Goal: Task Accomplishment & Management: Manage account settings

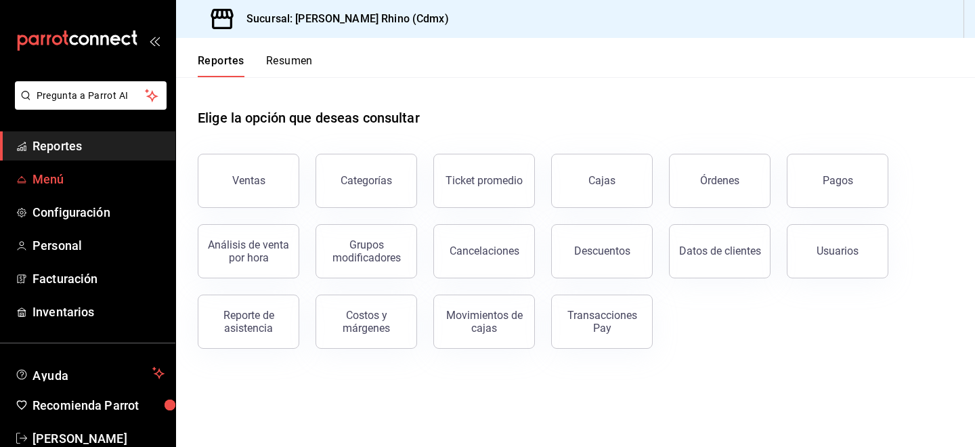
click at [102, 176] on span "Menú" at bounding box center [98, 179] width 132 height 18
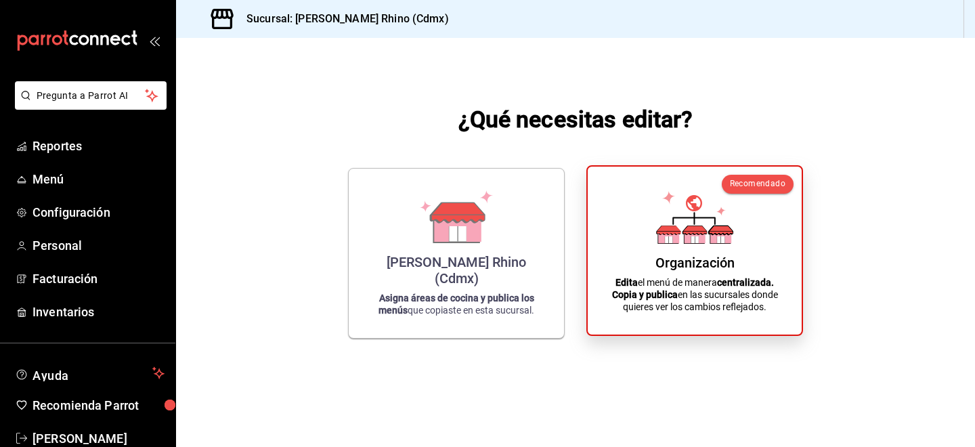
click at [707, 278] on p "Edita el menú de manera centralizada. Copia y publica en las sucursales donde q…" at bounding box center [694, 294] width 181 height 37
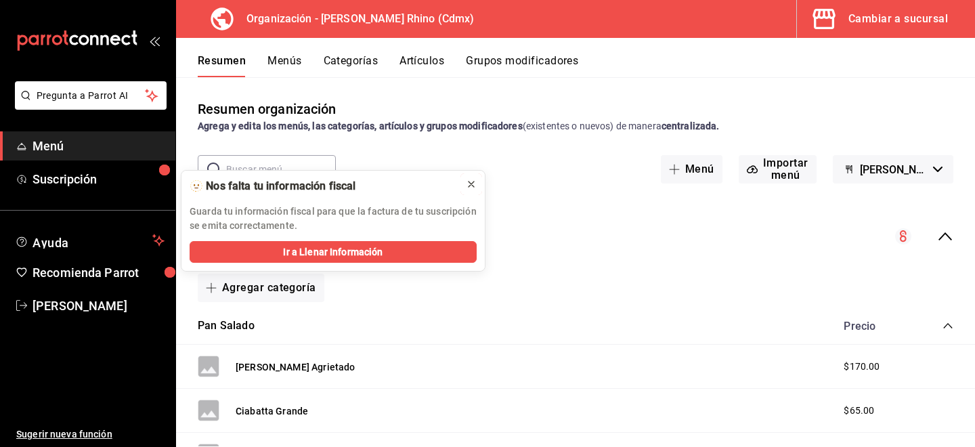
click at [469, 179] on icon at bounding box center [471, 184] width 11 height 11
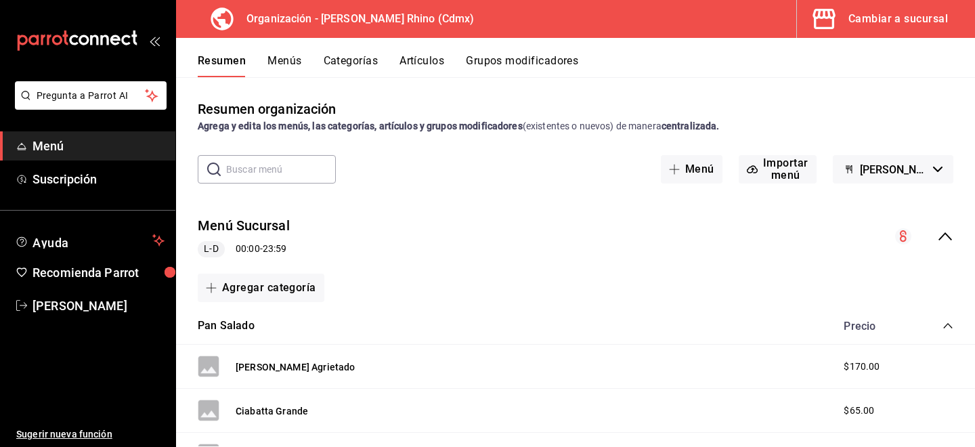
click at [408, 65] on button "Artículos" at bounding box center [421, 65] width 45 height 23
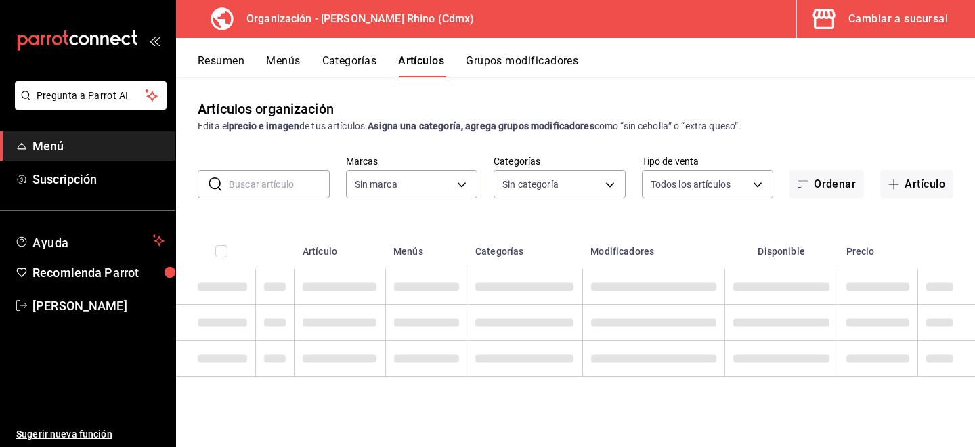
type input "718e4269-ab1b-41b6-b1a3-b54ad853307e"
type input "a63415d0-f08f-4da5-93bf-970c3b860b08,be571465-ace9-4e63-97a2-0382f1ecc6c2,096c3…"
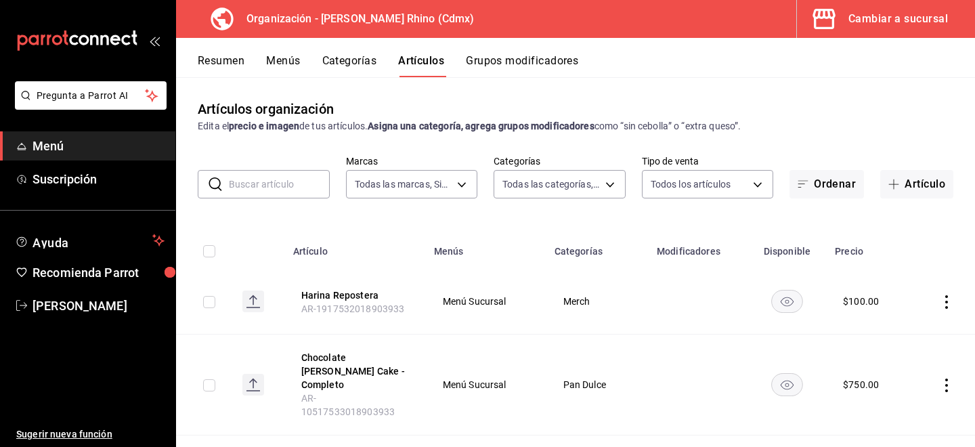
click at [301, 183] on input "text" at bounding box center [279, 184] width 101 height 27
type input "[PERSON_NAME]"
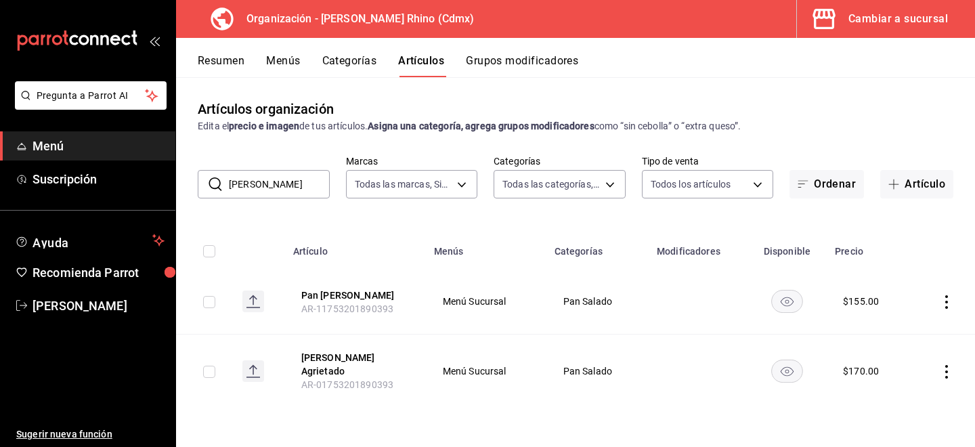
click at [950, 308] on td at bounding box center [943, 302] width 64 height 66
click at [943, 304] on icon "actions" at bounding box center [947, 302] width 14 height 14
click at [886, 340] on div at bounding box center [876, 333] width 24 height 16
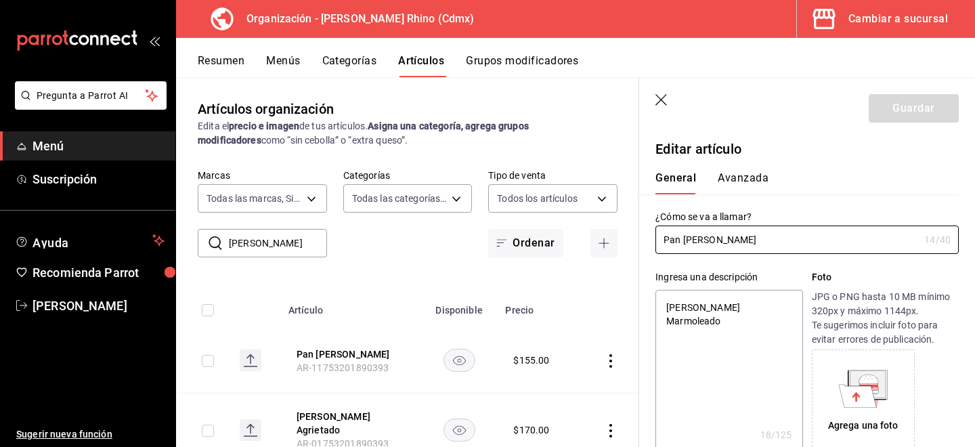
type textarea "x"
type input "$155.00"
click at [739, 237] on input "Pan [PERSON_NAME]" at bounding box center [786, 239] width 263 height 27
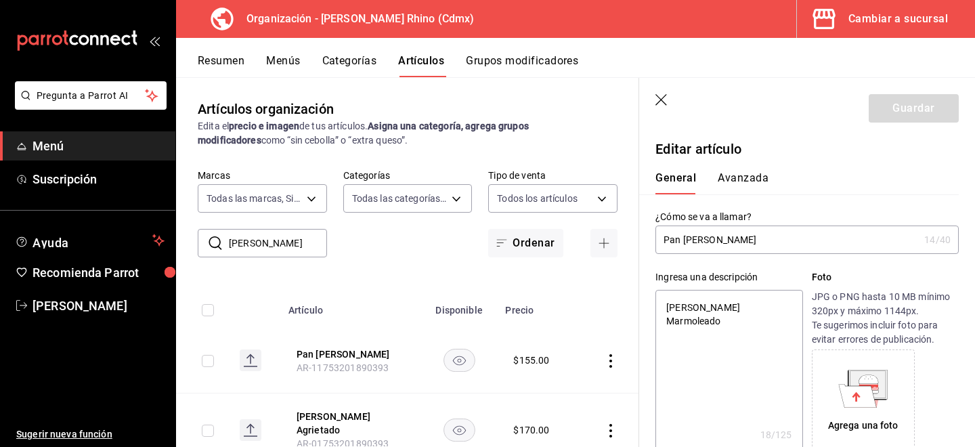
click at [739, 237] on input "Pan [PERSON_NAME]" at bounding box center [786, 239] width 263 height 27
type input "S"
type textarea "x"
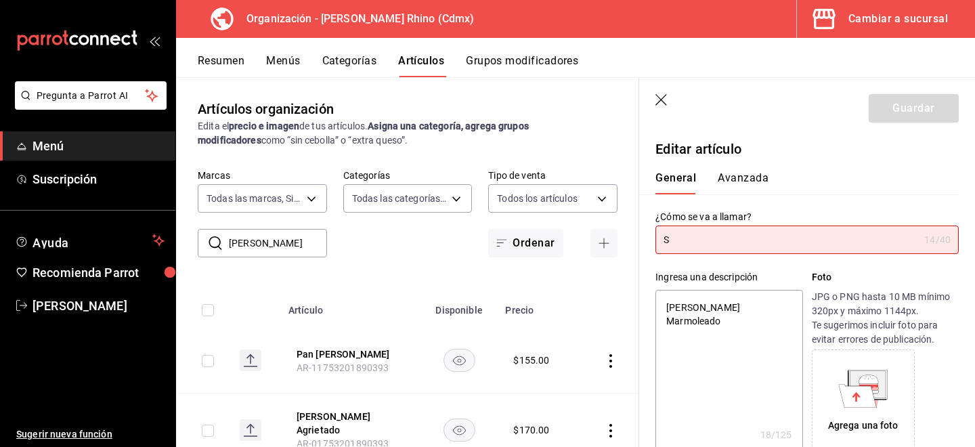
type input "Su"
type textarea "x"
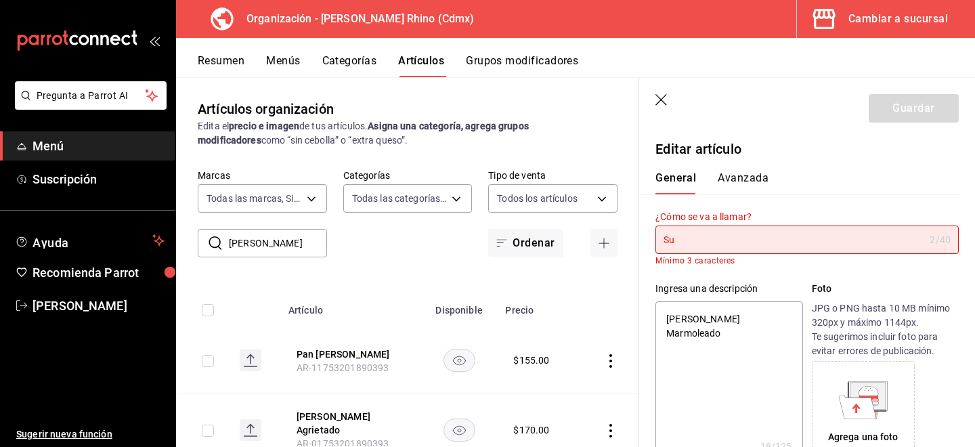
type input "Sup"
type textarea "x"
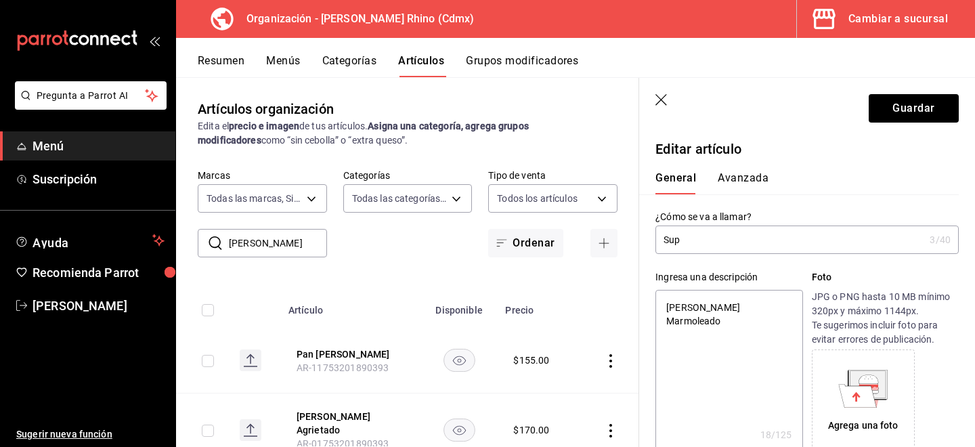
type input "Supe"
type textarea "x"
type input "Super"
type textarea "x"
type input "Super"
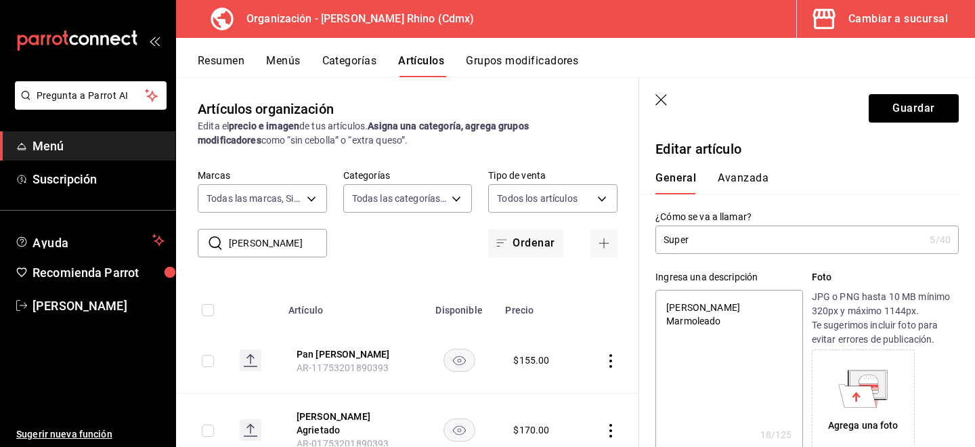
type textarea "x"
type input "Super C"
type textarea "x"
type input "Super"
type textarea "x"
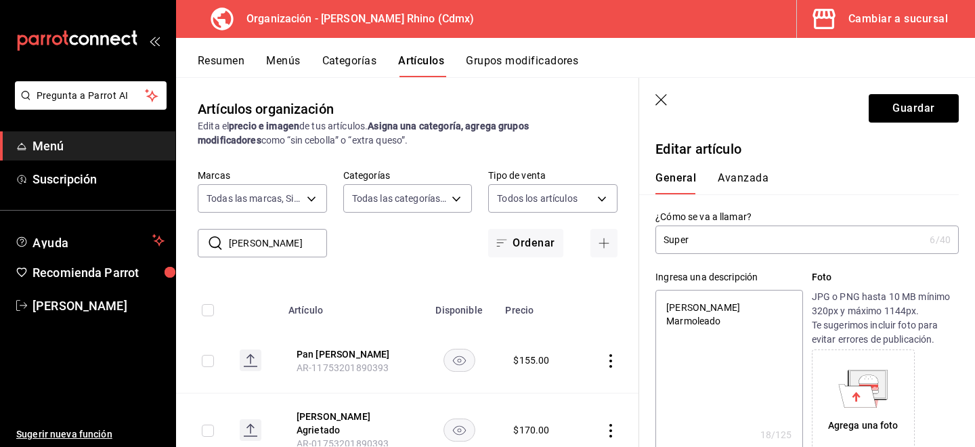
type input "Super S"
type textarea "x"
type input "Super Sem"
type textarea "x"
type input "Super Semi"
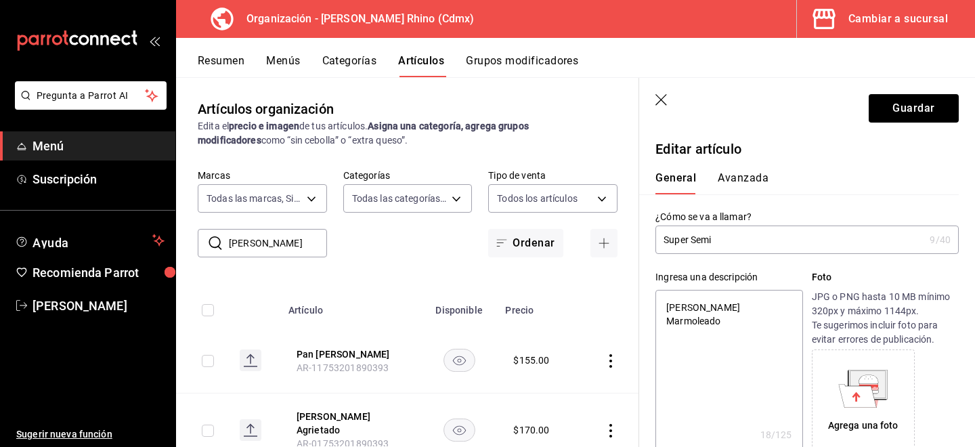
type textarea "x"
type input "Super Semil"
type textarea "x"
type input "Super Semilla"
type textarea "x"
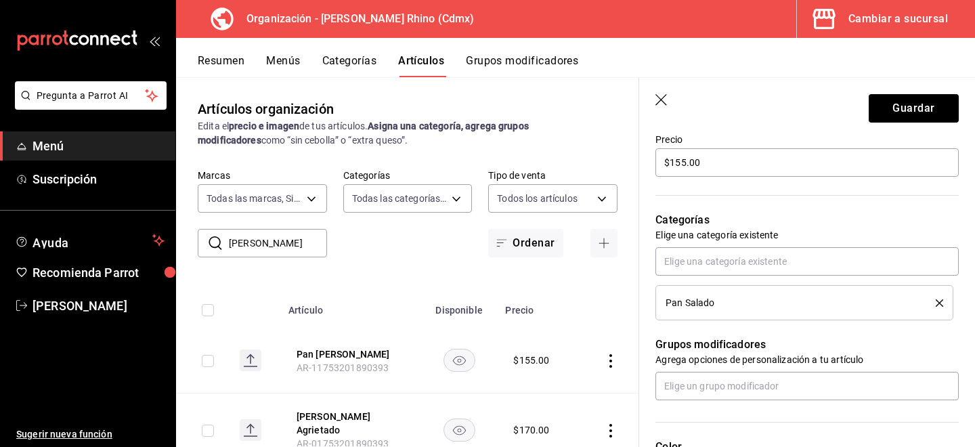
scroll to position [383, 0]
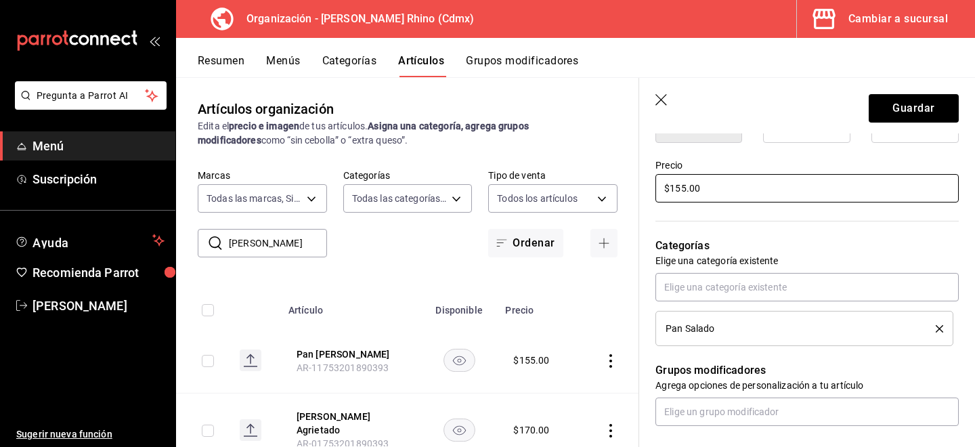
type input "Super Semilla"
click at [686, 189] on input "$155.00" at bounding box center [806, 188] width 303 height 28
click at [680, 188] on input "$155.00" at bounding box center [806, 188] width 303 height 28
type textarea "x"
type input "$15.00"
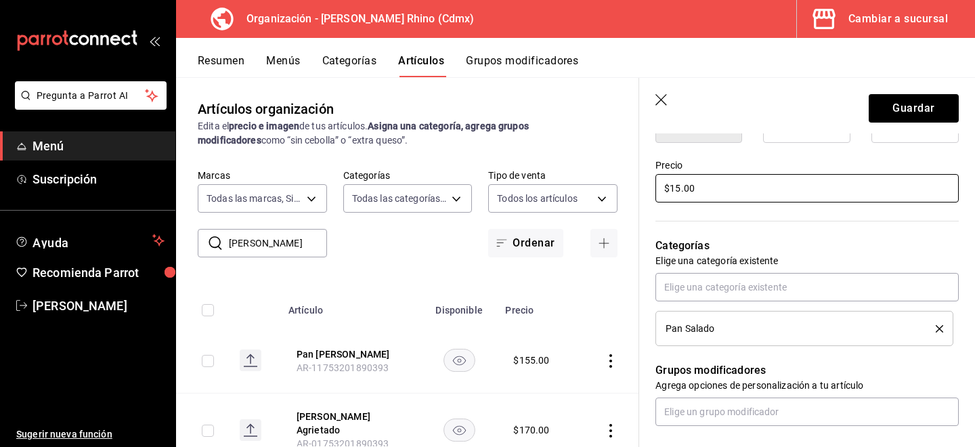
type textarea "x"
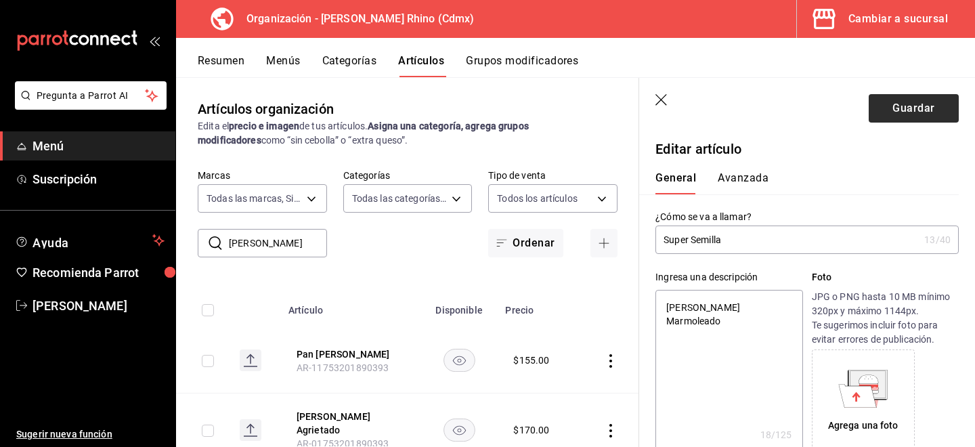
type input "$185.00"
click at [931, 110] on button "Guardar" at bounding box center [913, 108] width 90 height 28
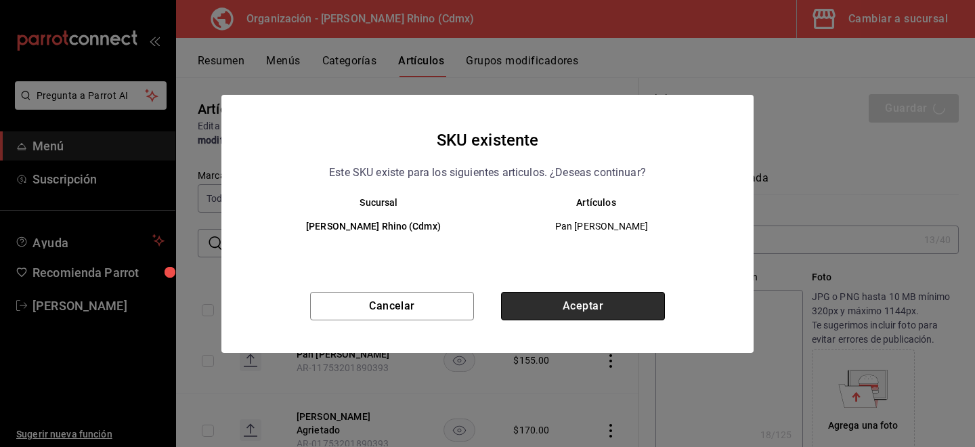
click at [617, 304] on button "Aceptar" at bounding box center [583, 306] width 164 height 28
type textarea "x"
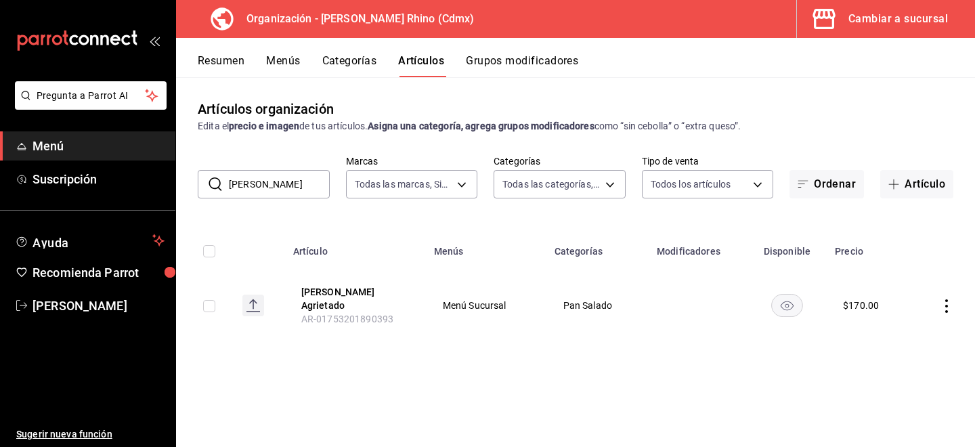
click at [279, 64] on button "Menús" at bounding box center [283, 65] width 34 height 23
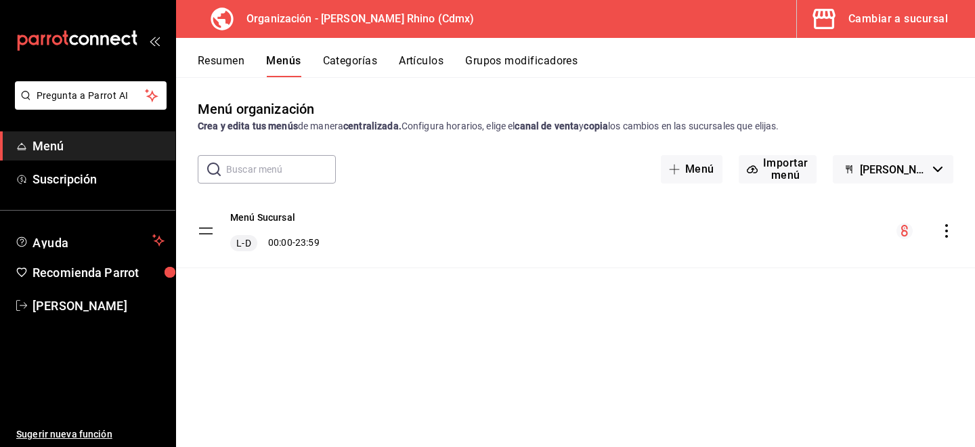
click at [947, 234] on icon "actions" at bounding box center [947, 231] width 14 height 14
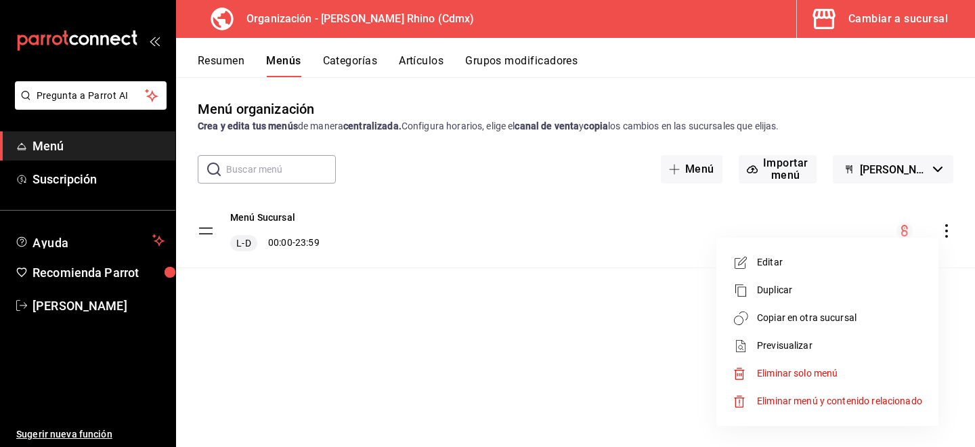
click at [826, 330] on li "Copiar en otra sucursal" at bounding box center [827, 318] width 211 height 28
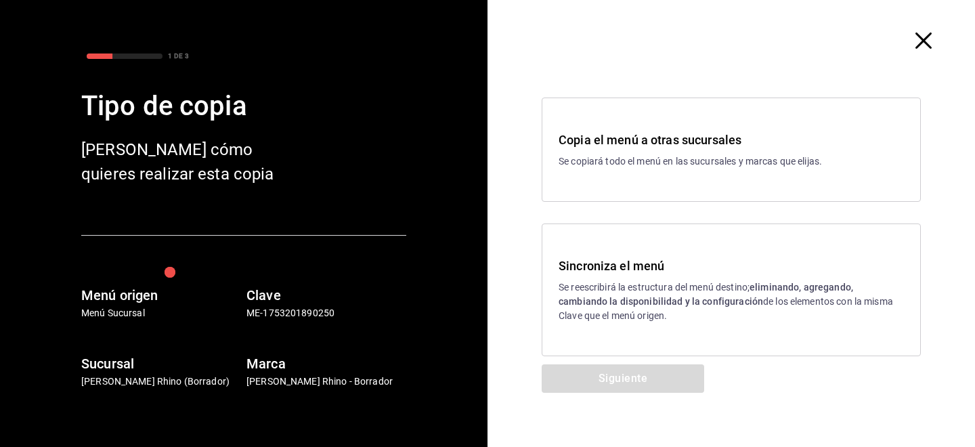
click at [726, 308] on p "Se reescribirá la estructura del menú destino; eliminando, agregando, cambiando…" at bounding box center [730, 301] width 345 height 43
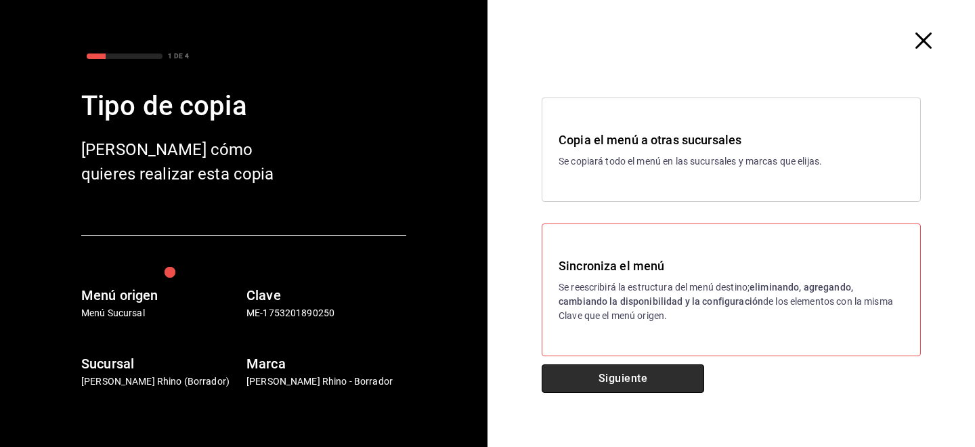
click at [600, 391] on button "Siguiente" at bounding box center [623, 378] width 162 height 28
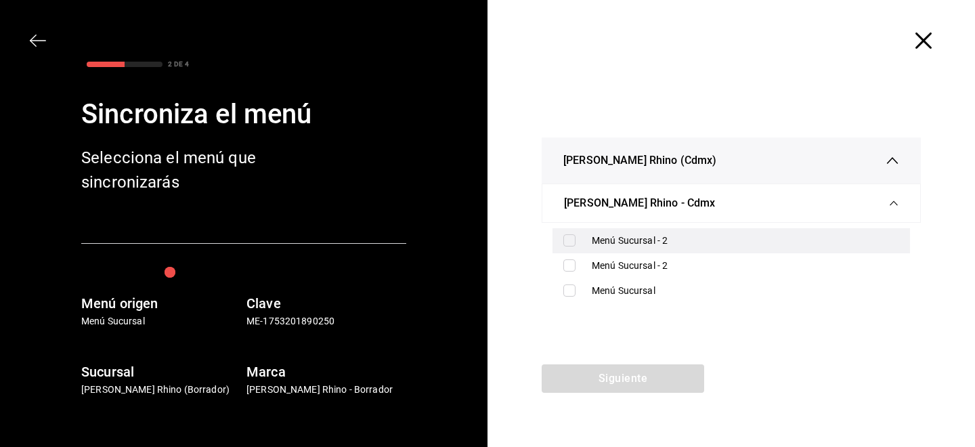
click at [565, 244] on input "checkbox" at bounding box center [569, 240] width 12 height 12
checkbox input "true"
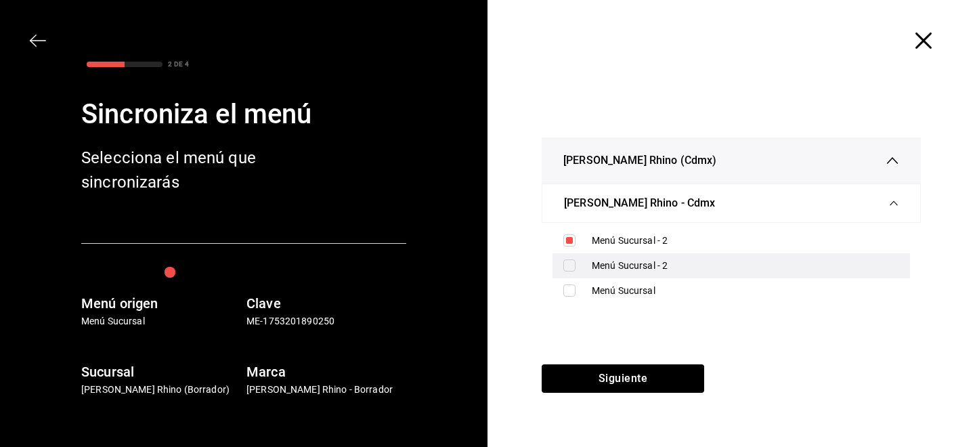
click at [570, 272] on div "Menú Sucursal - 2" at bounding box center [730, 265] width 357 height 25
checkbox input "true"
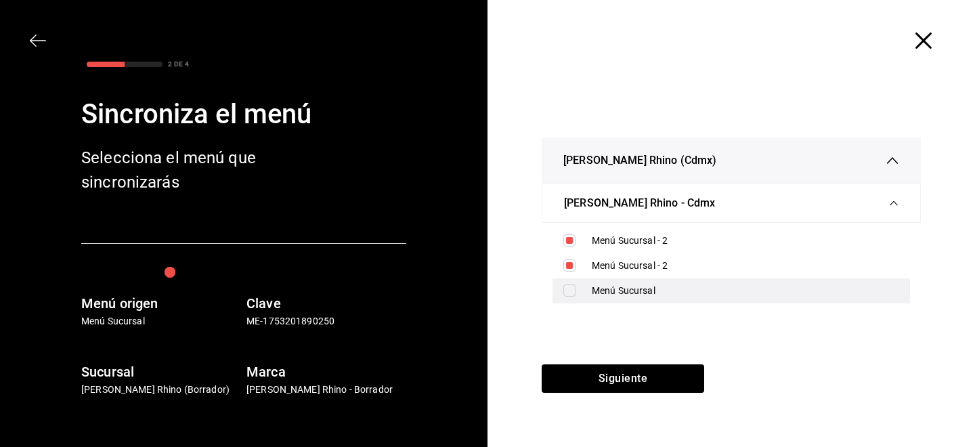
click at [572, 296] on input "checkbox" at bounding box center [569, 290] width 12 height 12
checkbox input "true"
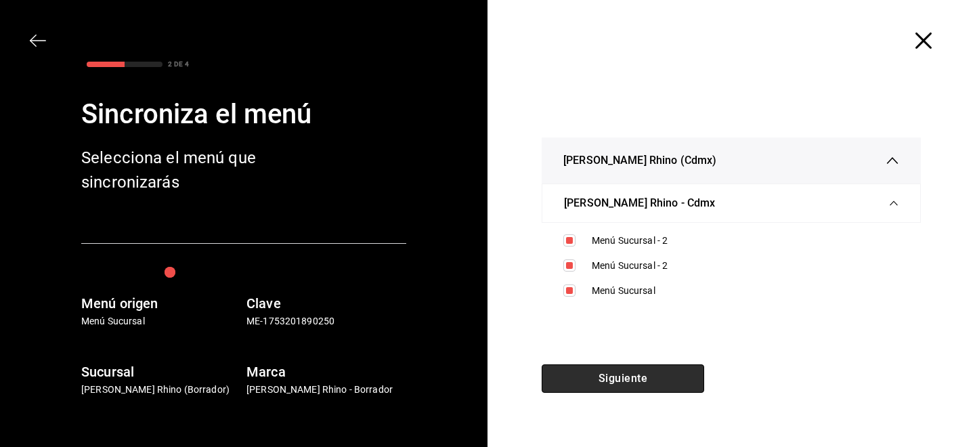
click at [584, 373] on button "Siguiente" at bounding box center [623, 378] width 162 height 28
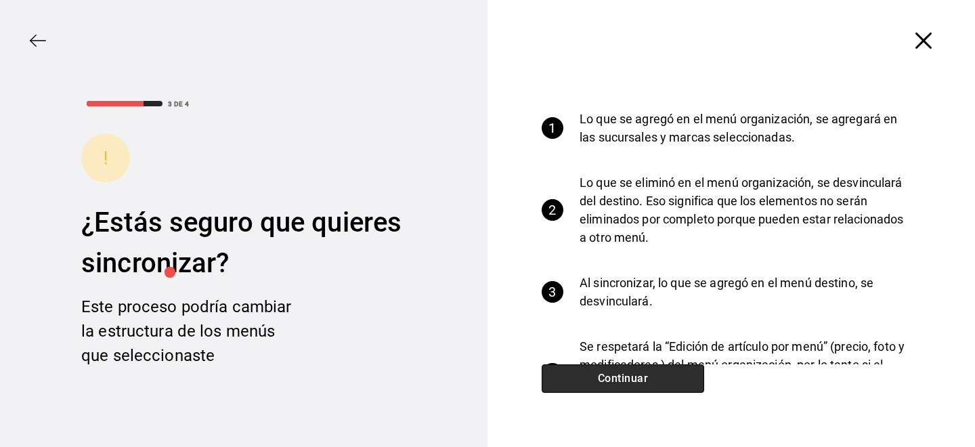
click at [584, 373] on button "Continuar" at bounding box center [623, 378] width 162 height 28
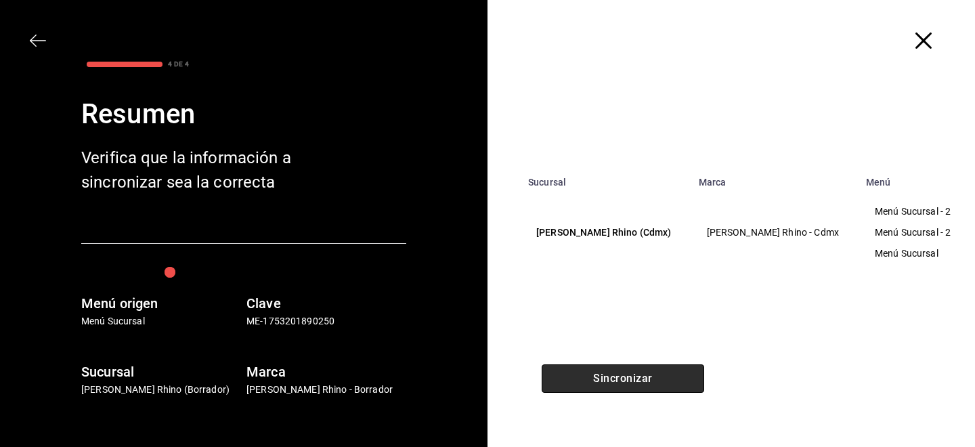
click at [584, 373] on button "Sincronizar" at bounding box center [623, 378] width 162 height 28
